Goal: Obtain resource: Obtain resource

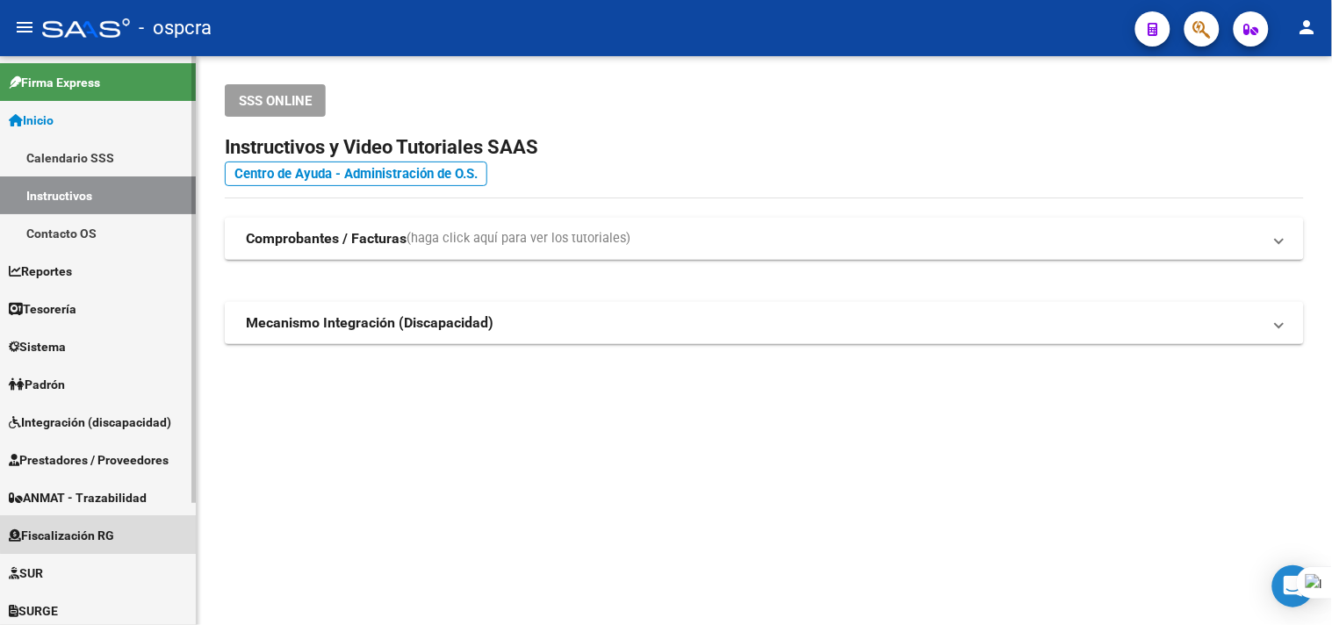
click at [111, 527] on span "Fiscalización RG" at bounding box center [61, 535] width 105 height 19
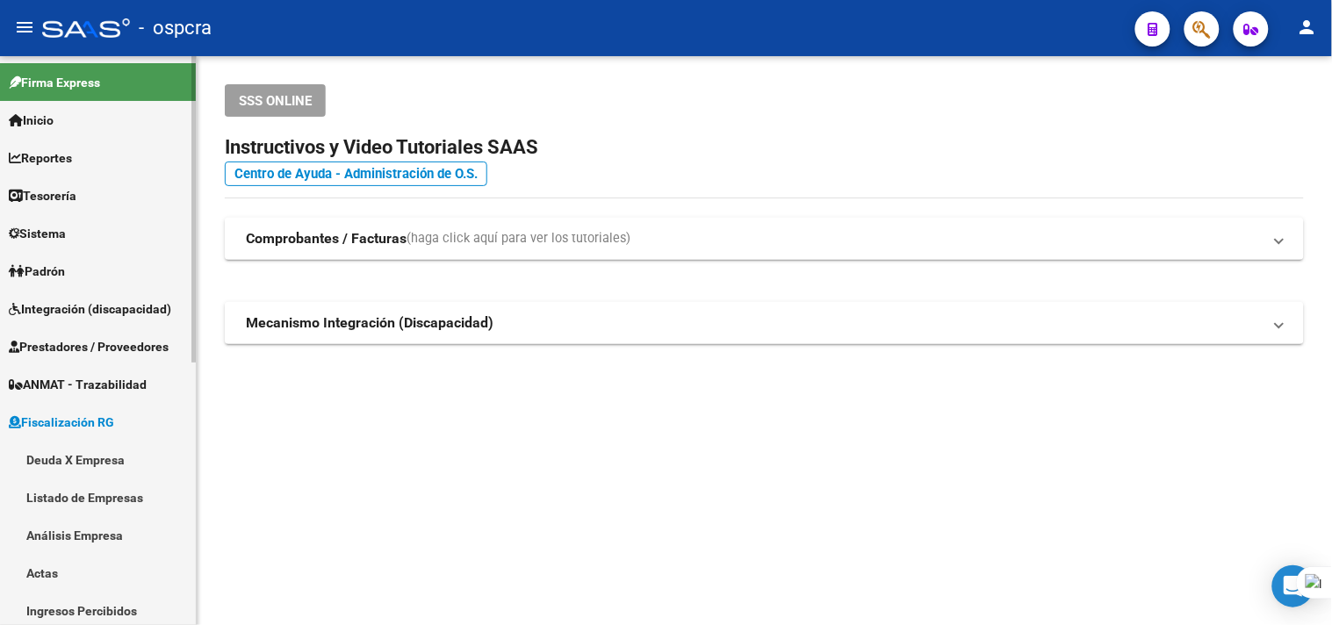
click at [112, 461] on link "Deuda X Empresa" at bounding box center [98, 460] width 196 height 38
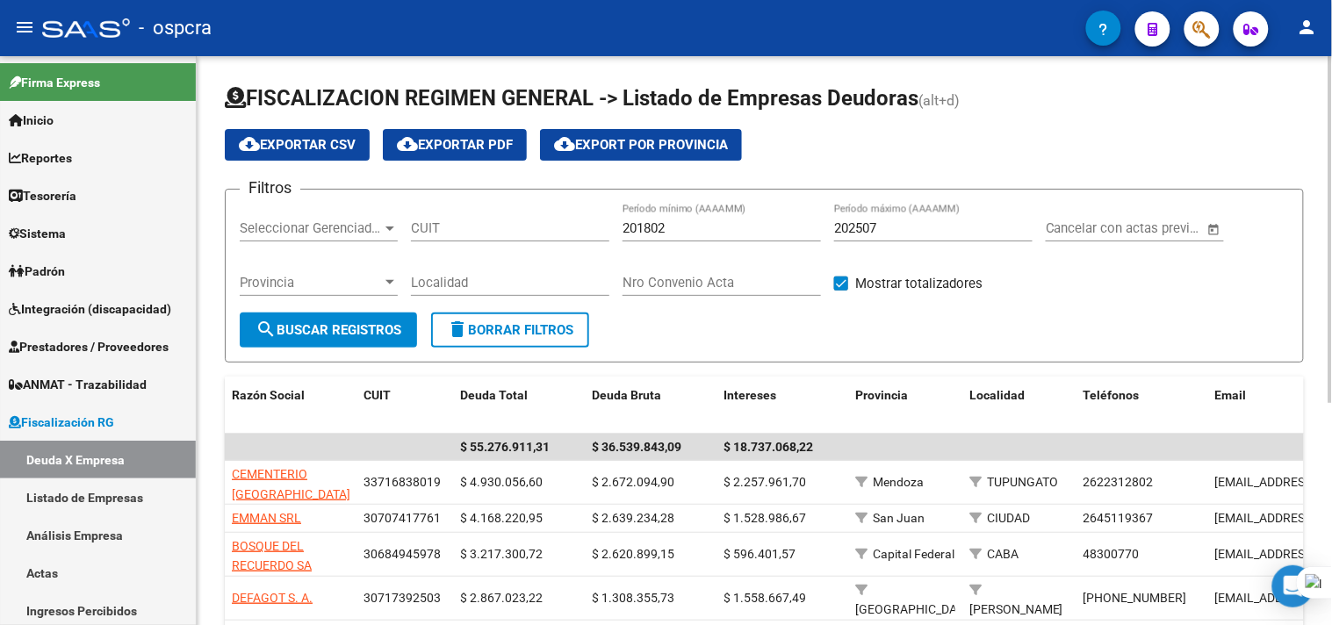
click at [485, 221] on input "CUIT" at bounding box center [510, 228] width 198 height 16
paste input "27-05214691-2"
type input "27-05214691-2"
click at [378, 338] on button "search Buscar Registros" at bounding box center [328, 330] width 177 height 35
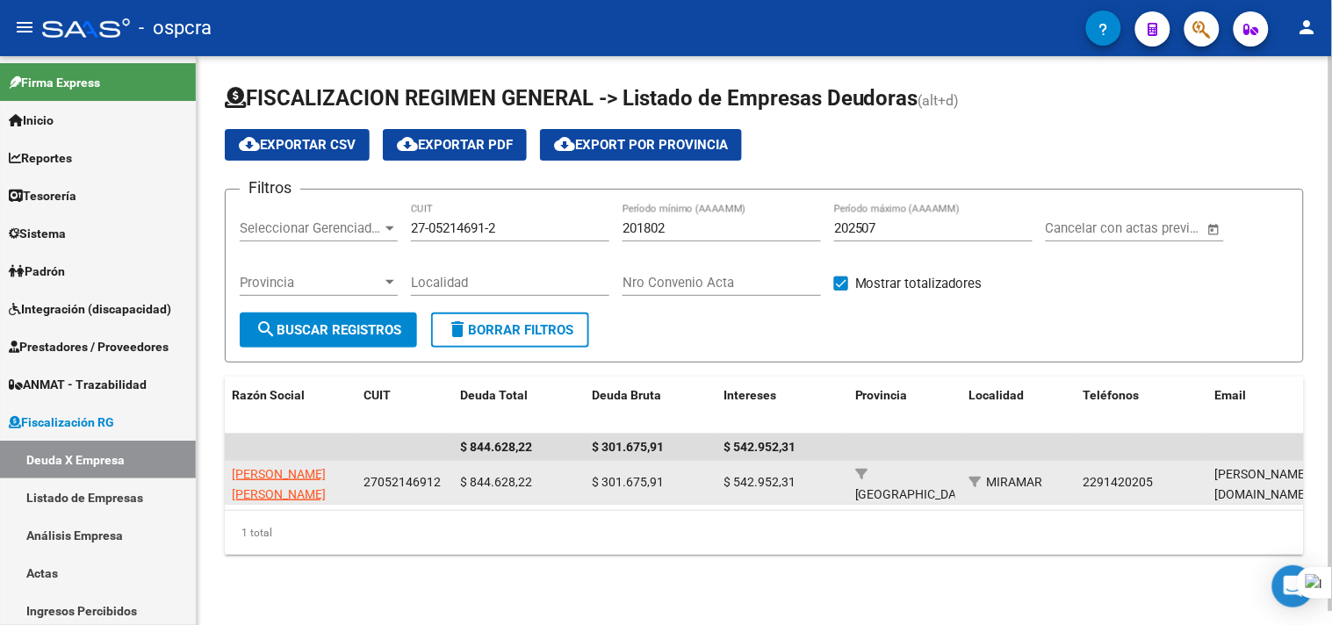
click at [291, 481] on app-link-go-to "[PERSON_NAME] [PERSON_NAME]" at bounding box center [291, 484] width 118 height 40
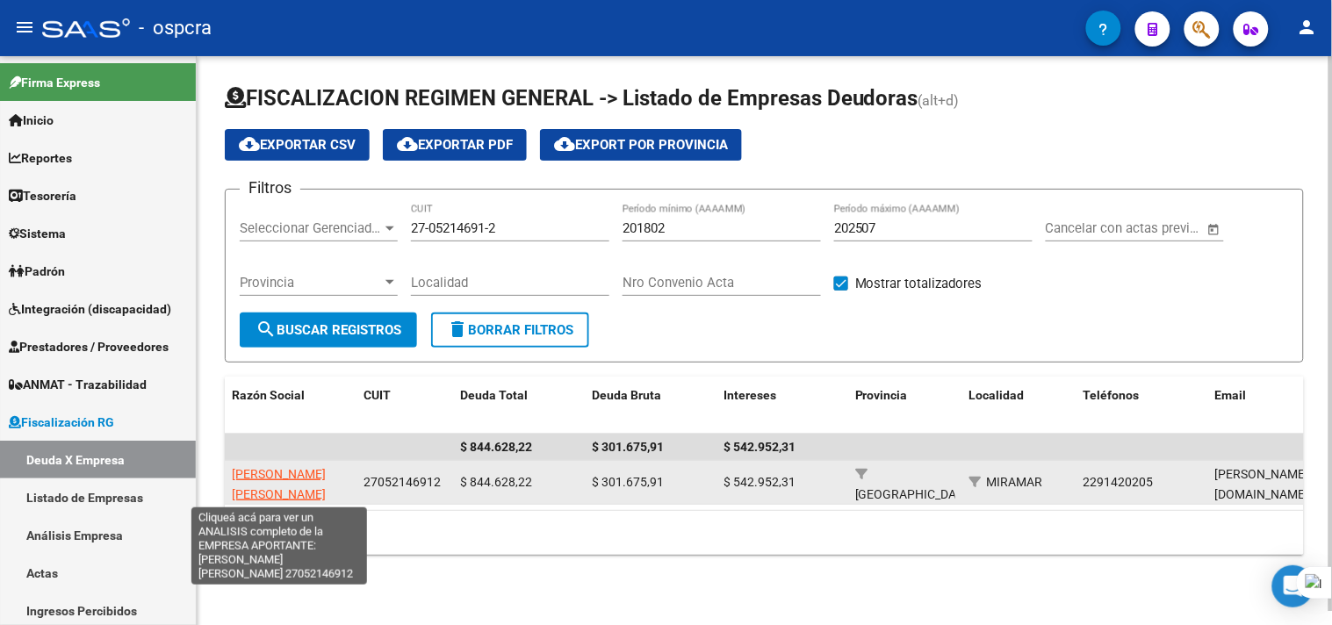
click at [291, 471] on span "[PERSON_NAME] [PERSON_NAME]" at bounding box center [279, 484] width 94 height 34
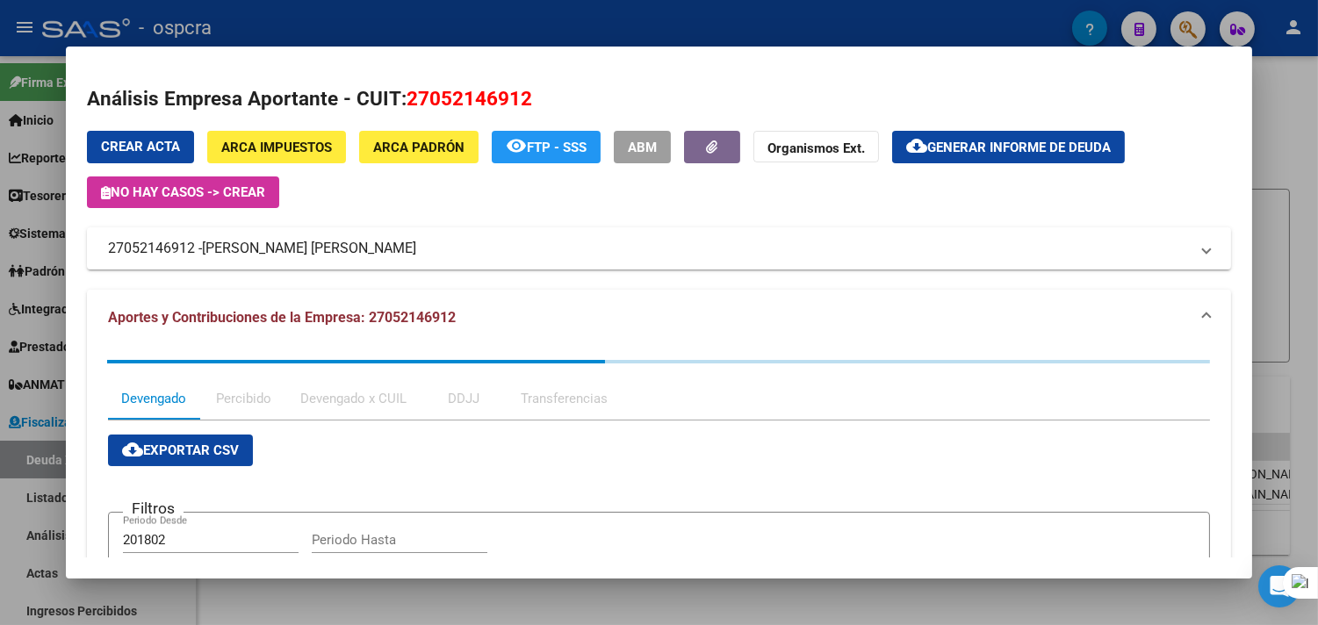
click at [1013, 140] on span "Generar informe de deuda" at bounding box center [1018, 148] width 183 height 16
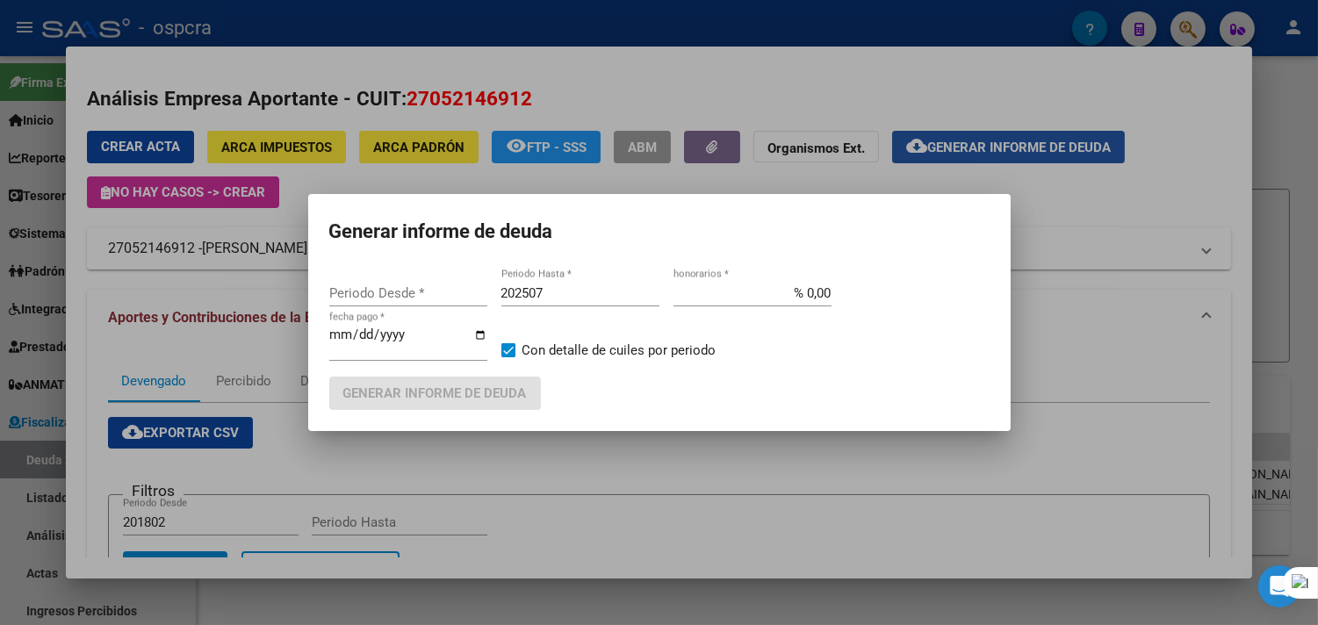
type input "201802"
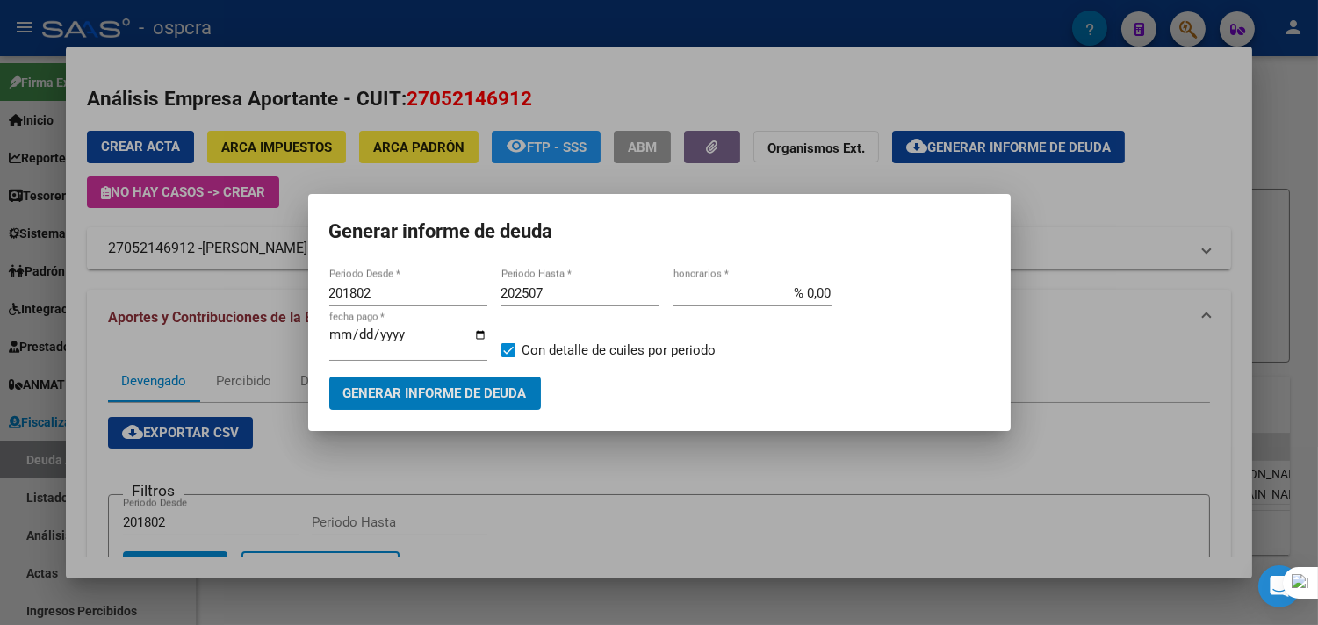
click at [468, 300] on input "201802" at bounding box center [408, 293] width 158 height 16
type input "202212"
click at [584, 292] on input "202507" at bounding box center [580, 293] width 158 height 16
type input "202508"
click at [511, 386] on span "Generar informe de deuda" at bounding box center [434, 394] width 183 height 16
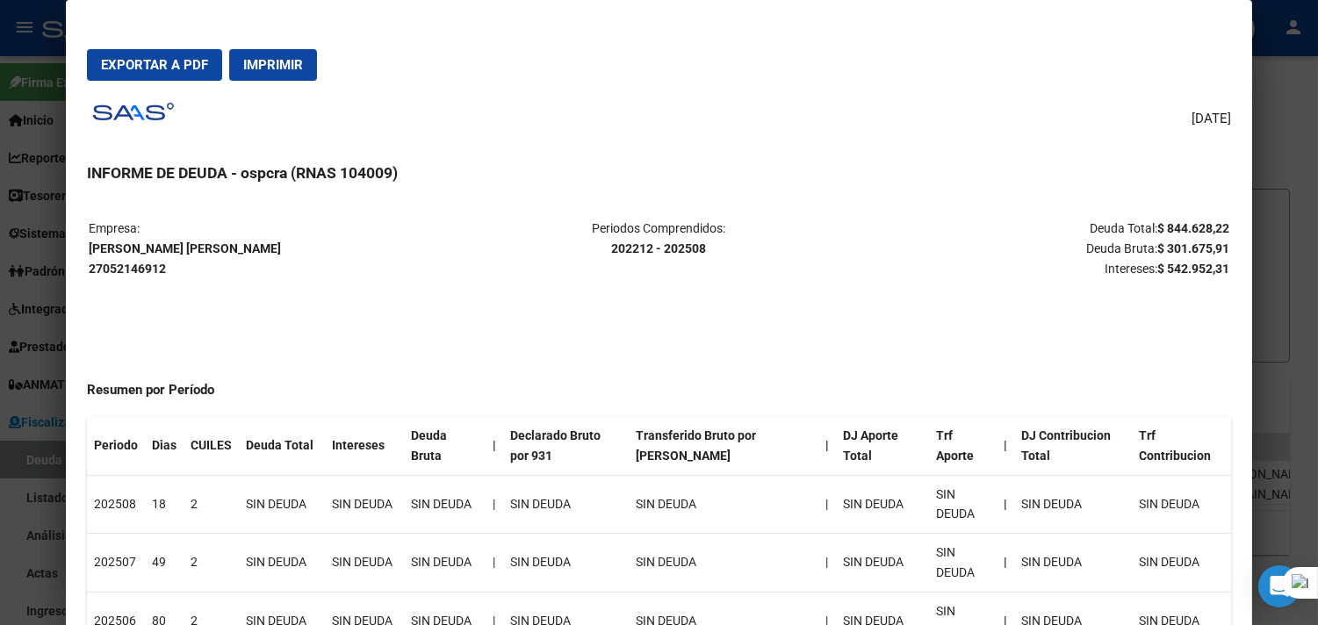
click at [129, 55] on button "Exportar a PDF" at bounding box center [154, 65] width 135 height 32
